Goal: Find specific fact: Find contact information

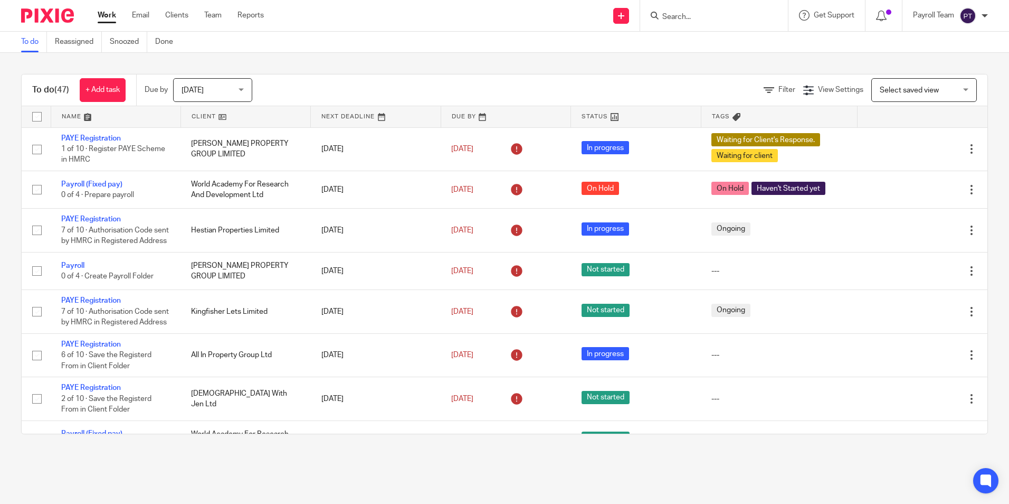
click at [692, 18] on input "Search" at bounding box center [708, 18] width 95 height 10
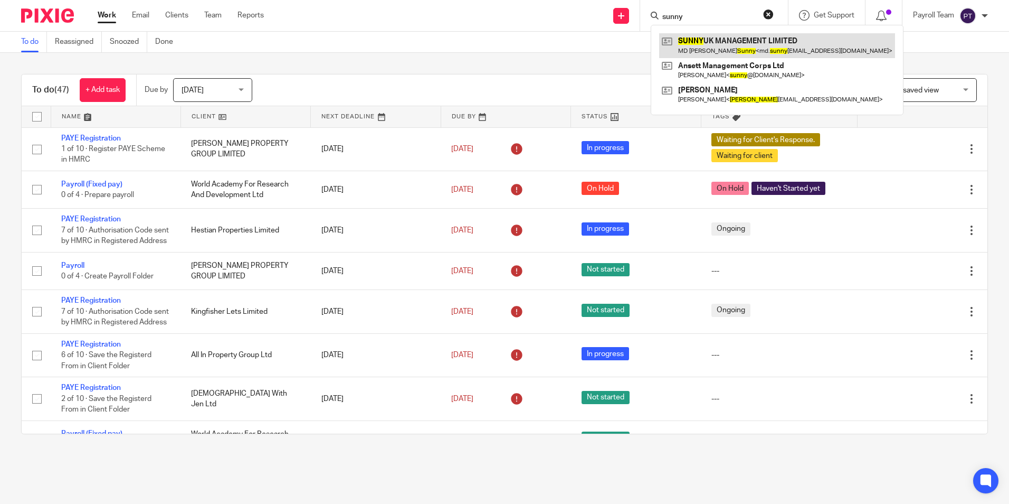
type input "sunny"
click at [745, 41] on link at bounding box center [777, 45] width 236 height 24
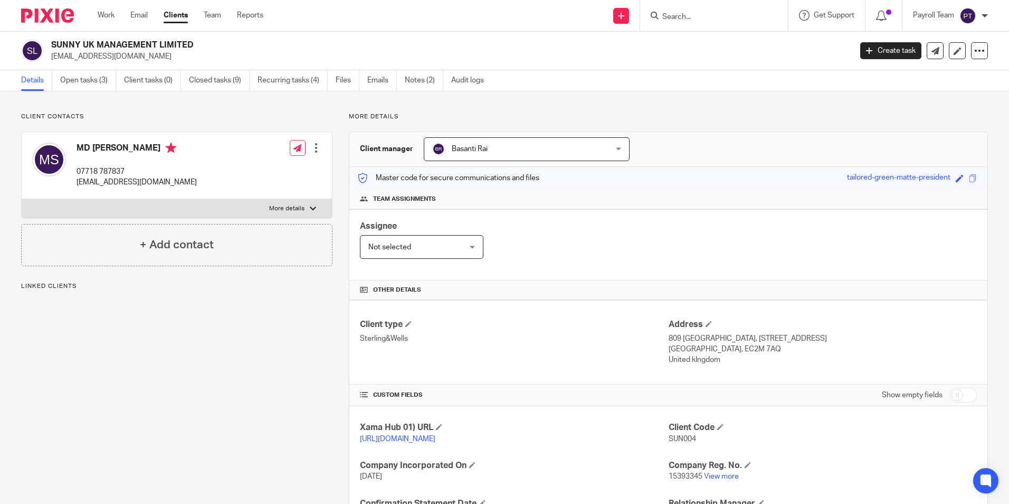
drag, startPoint x: 130, startPoint y: 182, endPoint x: 164, endPoint y: 164, distance: 38.3
click at [164, 164] on div "MD [PERSON_NAME] 07718 787837 [EMAIL_ADDRESS][DOMAIN_NAME]" at bounding box center [137, 165] width 120 height 45
drag, startPoint x: 165, startPoint y: 181, endPoint x: 77, endPoint y: 185, distance: 88.3
click at [77, 185] on p "[EMAIL_ADDRESS][DOMAIN_NAME]" at bounding box center [137, 182] width 120 height 11
copy p "[EMAIL_ADDRESS][DOMAIN_NAME]"
